Goal: Information Seeking & Learning: Understand process/instructions

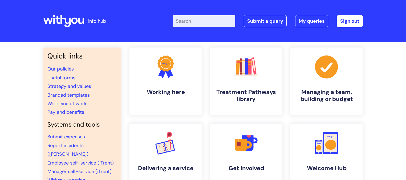
scroll to position [43, 0]
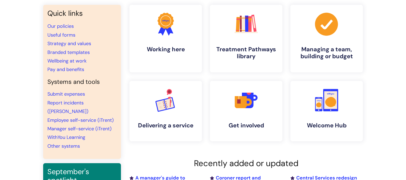
click at [61, 38] on li "Useful forms" at bounding box center [81, 35] width 69 height 9
click at [62, 35] on link "Useful forms" at bounding box center [61, 35] width 28 height 6
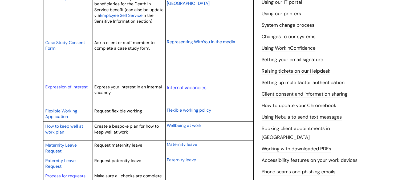
scroll to position [194, 0]
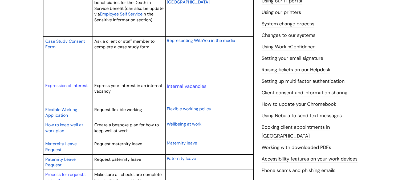
click at [67, 143] on span "Maternity Leave Request" at bounding box center [60, 146] width 31 height 11
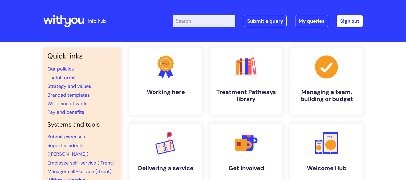
scroll to position [43, 0]
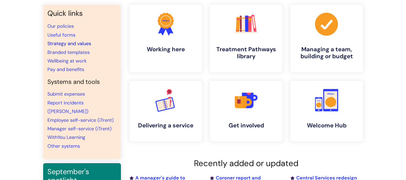
click at [73, 45] on link "Strategy and values" at bounding box center [69, 43] width 44 height 6
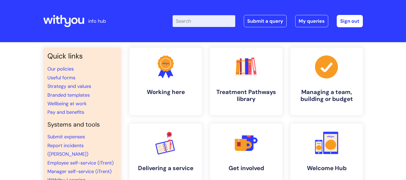
scroll to position [43, 0]
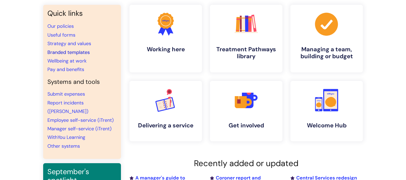
click at [74, 52] on link "Branded templates" at bounding box center [68, 52] width 42 height 6
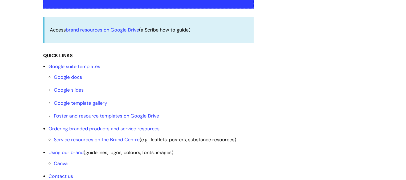
scroll to position [150, 0]
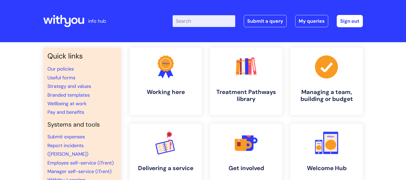
scroll to position [43, 0]
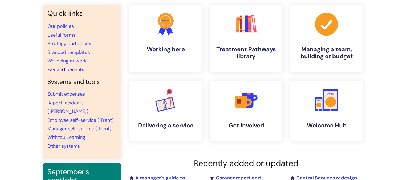
click at [55, 68] on link "Pay and benefits" at bounding box center [65, 69] width 37 height 6
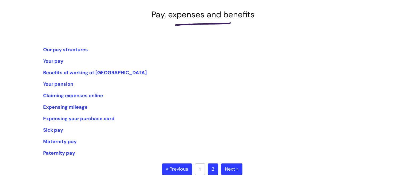
scroll to position [75, 0]
click link "Your pay"
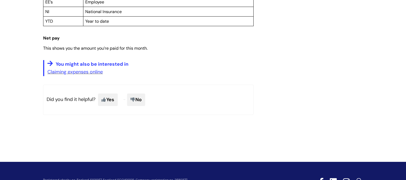
scroll to position [477, 0]
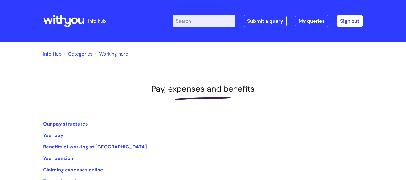
scroll to position [75, 0]
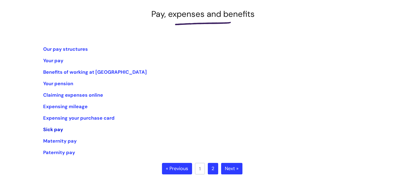
click at [56, 129] on link "Sick pay" at bounding box center [53, 129] width 20 height 6
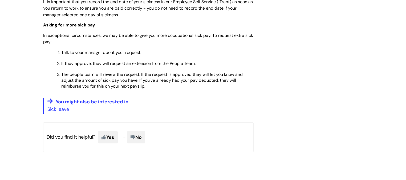
scroll to position [355, 0]
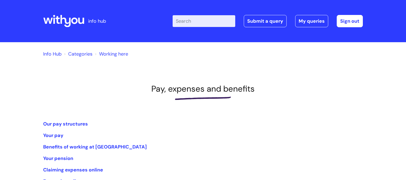
scroll to position [75, 0]
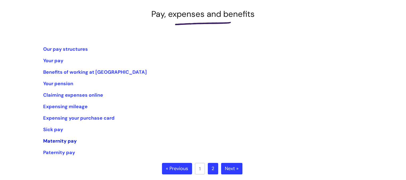
click at [70, 139] on link "Maternity pay" at bounding box center [60, 140] width 34 height 6
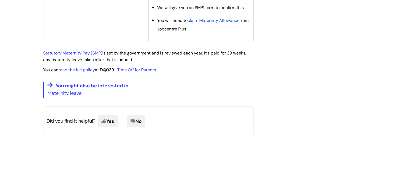
scroll to position [315, 0]
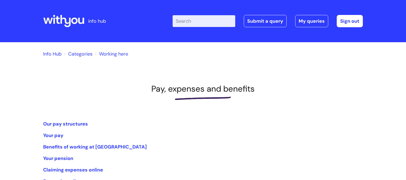
scroll to position [75, 0]
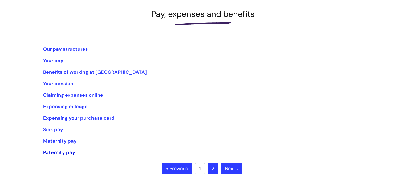
click at [58, 151] on link "Paternity pay" at bounding box center [59, 152] width 32 height 6
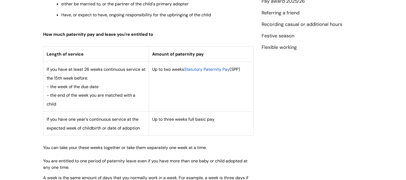
scroll to position [202, 0]
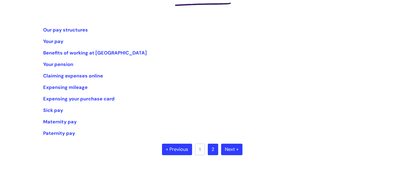
scroll to position [96, 0]
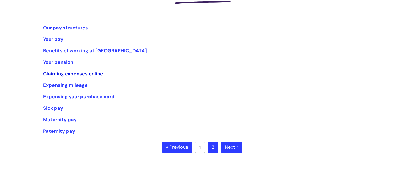
click at [60, 76] on link "Claiming expenses online" at bounding box center [73, 73] width 60 height 6
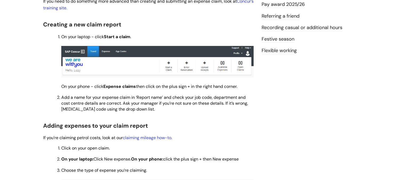
scroll to position [166, 0]
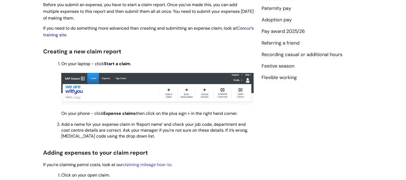
click at [81, 34] on link "Concur’s training site" at bounding box center [148, 31] width 211 height 12
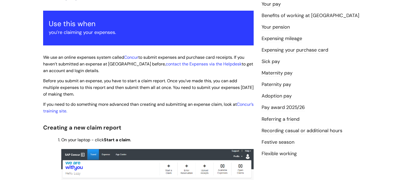
scroll to position [90, 0]
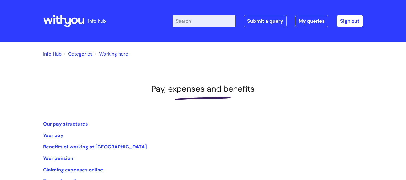
scroll to position [96, 0]
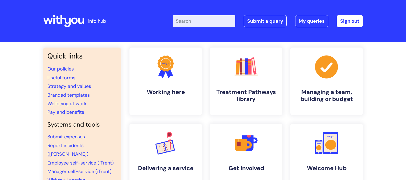
scroll to position [43, 0]
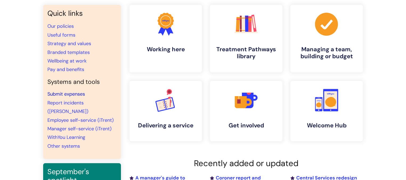
click at [74, 94] on link "Submit expenses" at bounding box center [66, 94] width 38 height 6
click at [79, 143] on link "Other systems" at bounding box center [63, 146] width 33 height 6
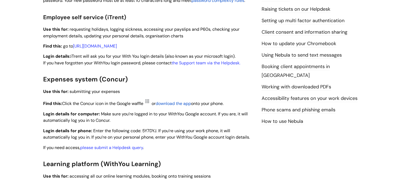
scroll to position [255, 0]
click at [175, 104] on span "download the app" at bounding box center [173, 103] width 35 height 6
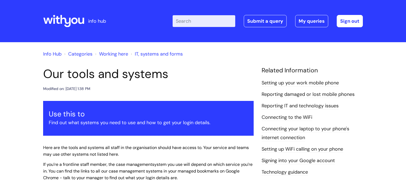
scroll to position [255, 0]
